Goal: Task Accomplishment & Management: Use online tool/utility

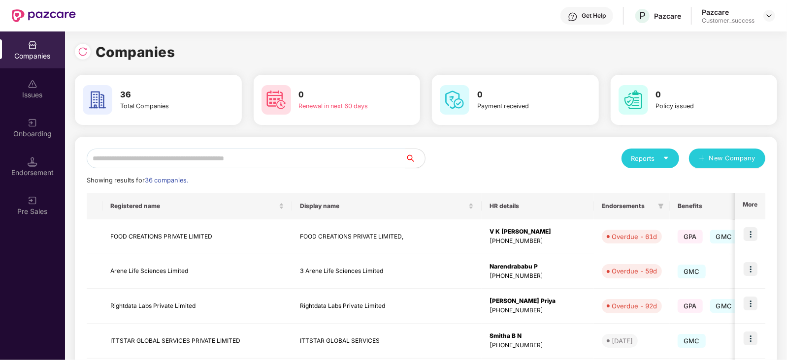
click at [128, 154] on input "text" at bounding box center [246, 159] width 318 height 20
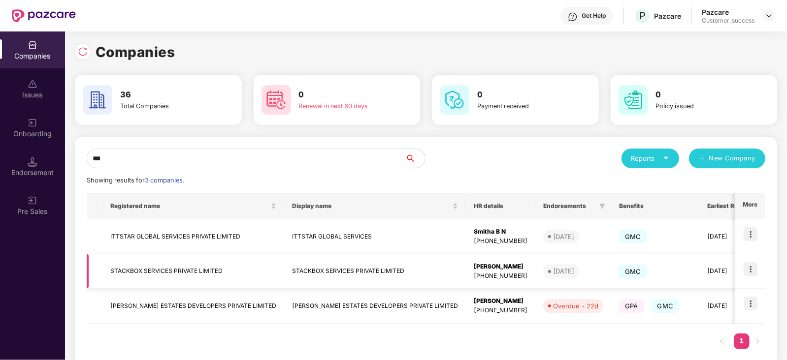
type input "***"
click at [749, 265] on img at bounding box center [750, 269] width 14 height 14
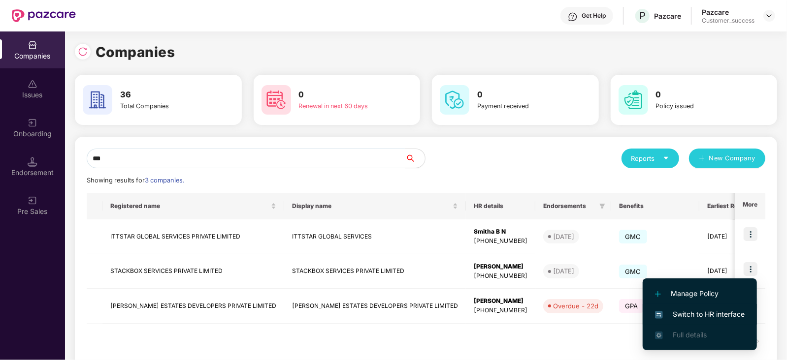
click at [690, 315] on span "Switch to HR interface" at bounding box center [700, 314] width 90 height 11
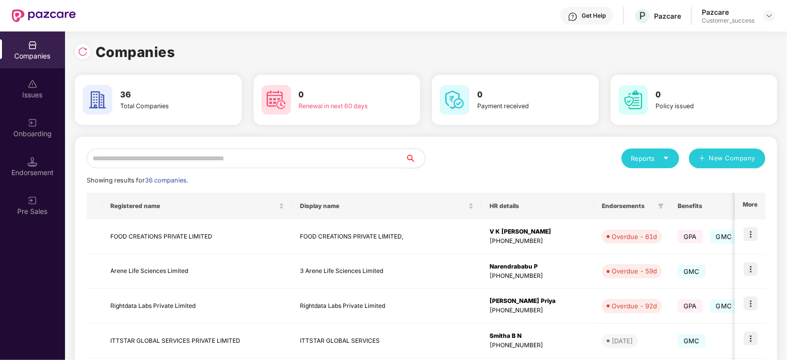
click at [181, 155] on input "text" at bounding box center [246, 159] width 318 height 20
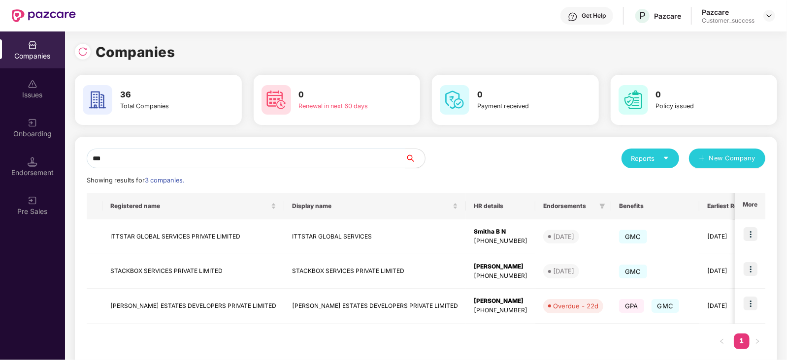
type input "***"
drag, startPoint x: 227, startPoint y: 271, endPoint x: 105, endPoint y: 266, distance: 121.7
click at [105, 266] on td "STACKBOX SERVICES PRIVATE LIMITED" at bounding box center [193, 271] width 182 height 35
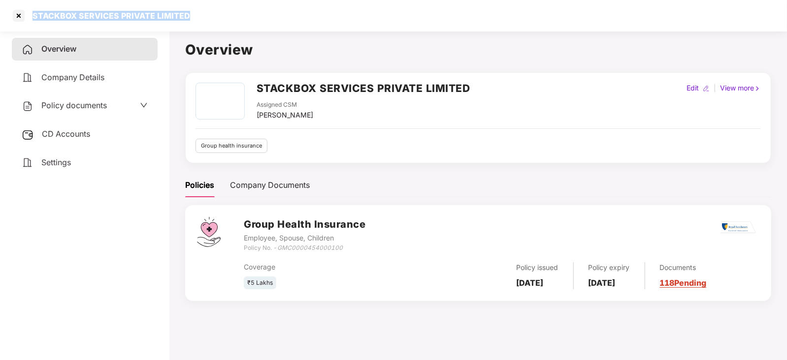
drag, startPoint x: 190, startPoint y: 18, endPoint x: 27, endPoint y: 9, distance: 163.2
click at [27, 9] on div "STACKBOX SERVICES PRIVATE LIMITED" at bounding box center [393, 16] width 787 height 32
copy div "STACKBOX SERVICES PRIVATE LIMITED"
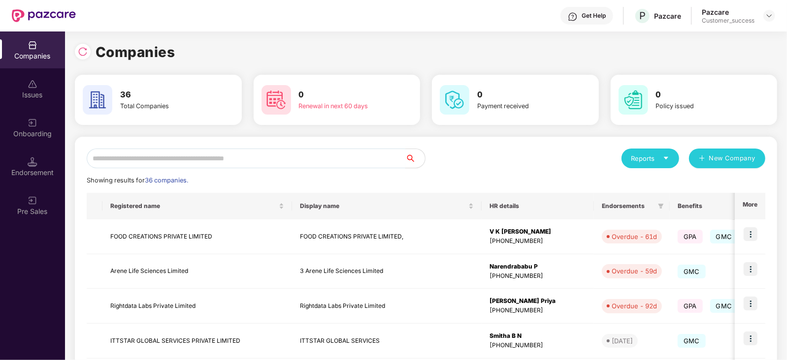
click at [157, 165] on input "text" at bounding box center [246, 159] width 318 height 20
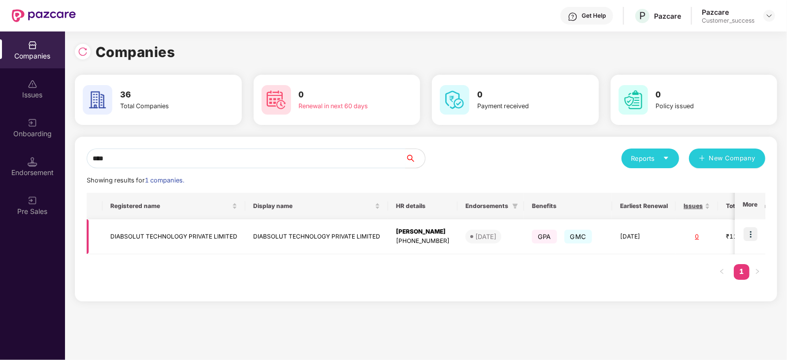
type input "****"
click at [755, 235] on img at bounding box center [750, 234] width 14 height 14
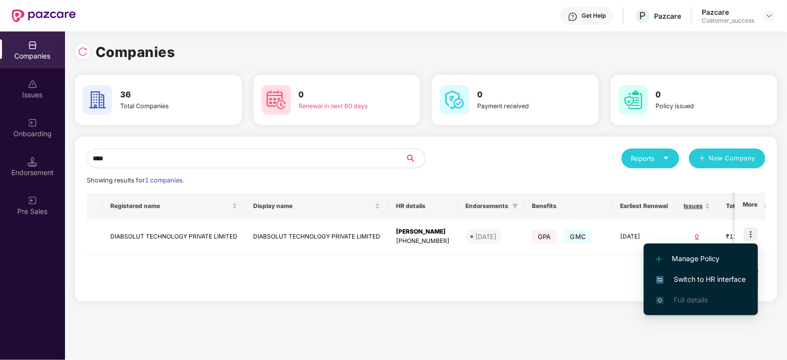
click at [731, 274] on span "Switch to HR interface" at bounding box center [701, 279] width 90 height 11
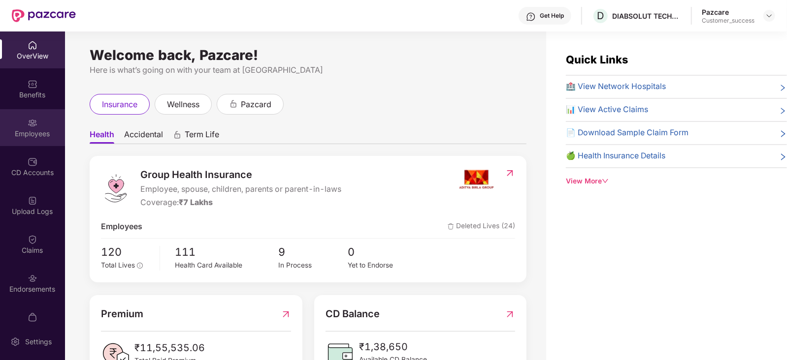
click at [34, 133] on div "Employees" at bounding box center [32, 134] width 65 height 10
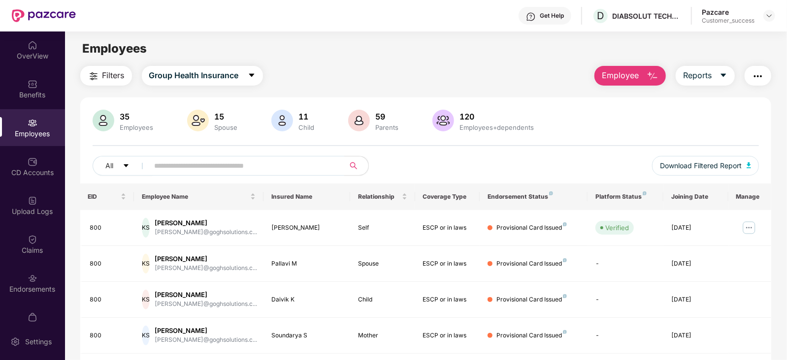
click at [103, 75] on span "Filters" at bounding box center [113, 75] width 22 height 12
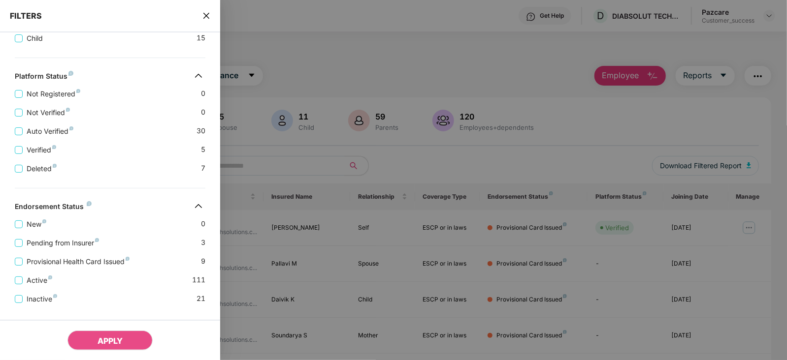
scroll to position [335, 0]
click at [208, 13] on icon "close" at bounding box center [206, 16] width 8 height 8
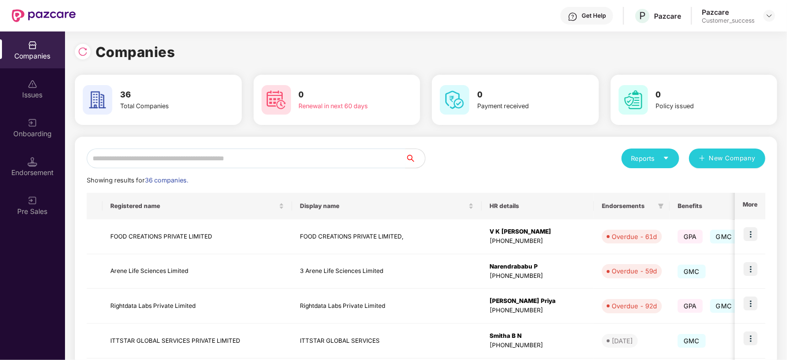
click at [124, 161] on input "text" at bounding box center [246, 159] width 318 height 20
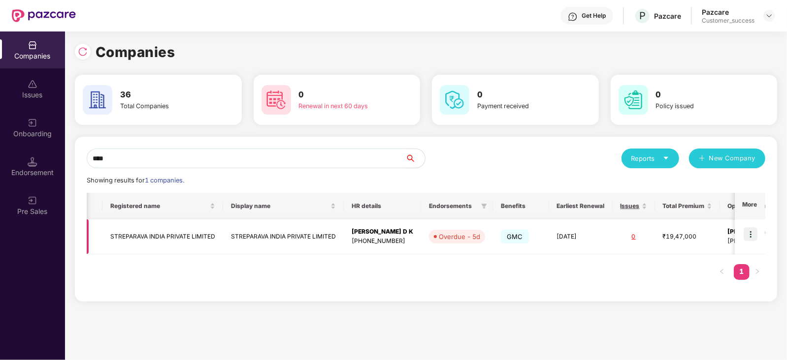
scroll to position [0, 70]
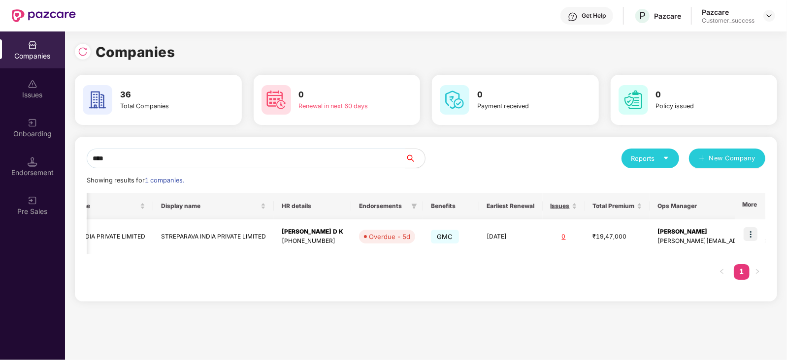
type input "****"
click at [759, 230] on td at bounding box center [749, 237] width 31 height 35
click at [752, 237] on img at bounding box center [750, 234] width 14 height 14
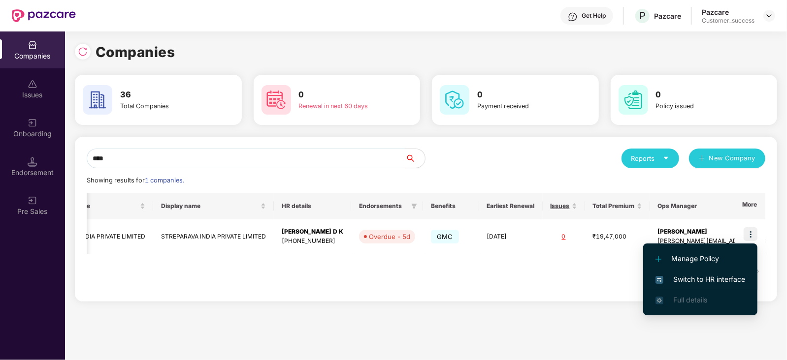
click at [704, 277] on span "Switch to HR interface" at bounding box center [700, 279] width 90 height 11
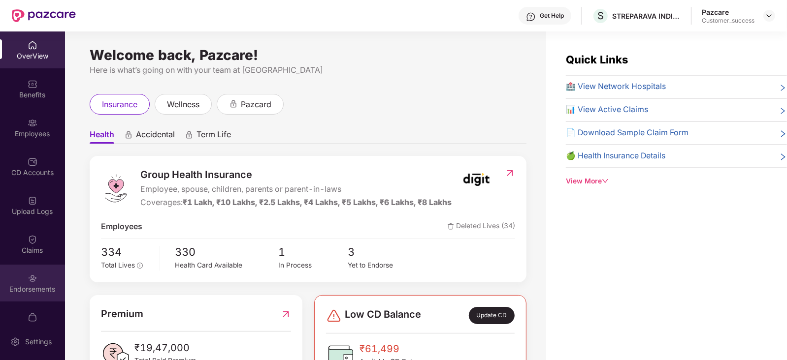
click at [40, 291] on div "Endorsements" at bounding box center [32, 290] width 65 height 10
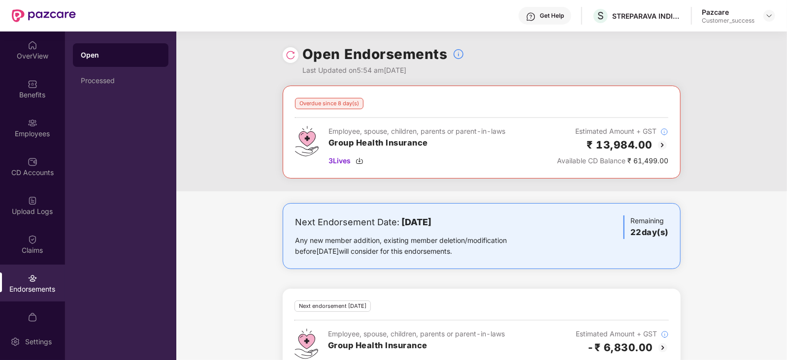
scroll to position [32, 0]
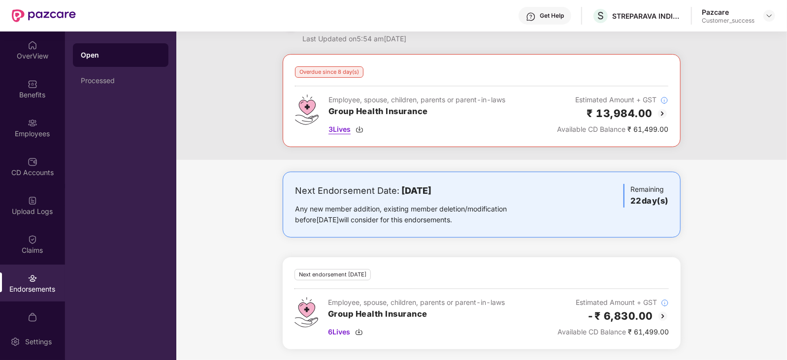
click at [346, 130] on span "3 Lives" at bounding box center [339, 129] width 22 height 11
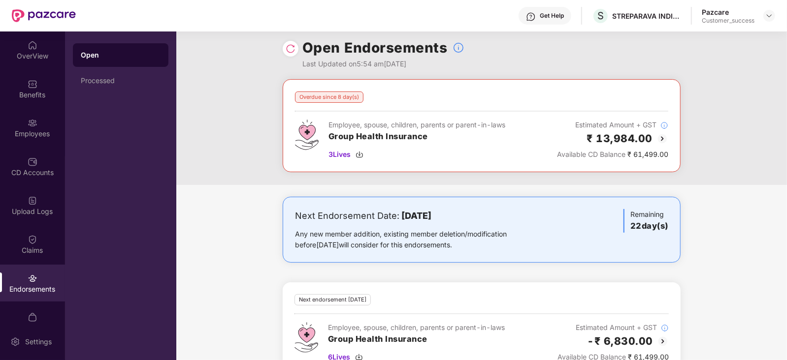
scroll to position [5, 0]
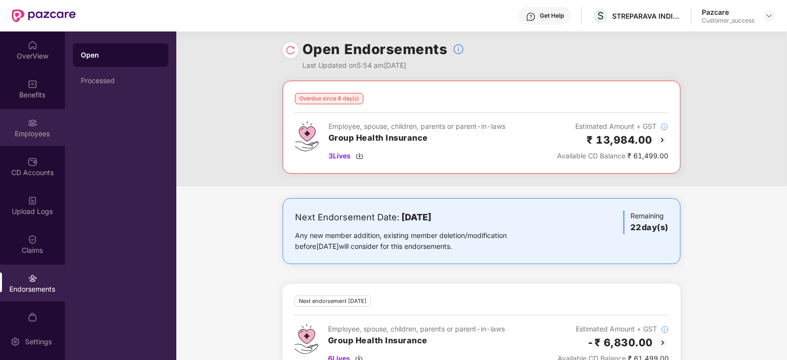
click at [25, 139] on div "Employees" at bounding box center [32, 127] width 65 height 37
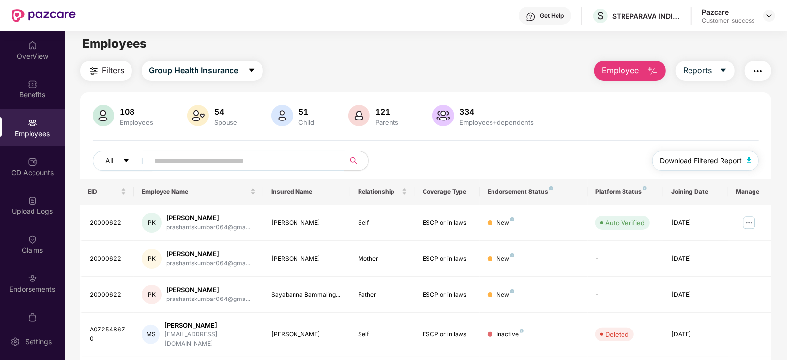
click at [682, 161] on span "Download Filtered Report" at bounding box center [701, 161] width 82 height 11
